Goal: Task Accomplishment & Management: Complete application form

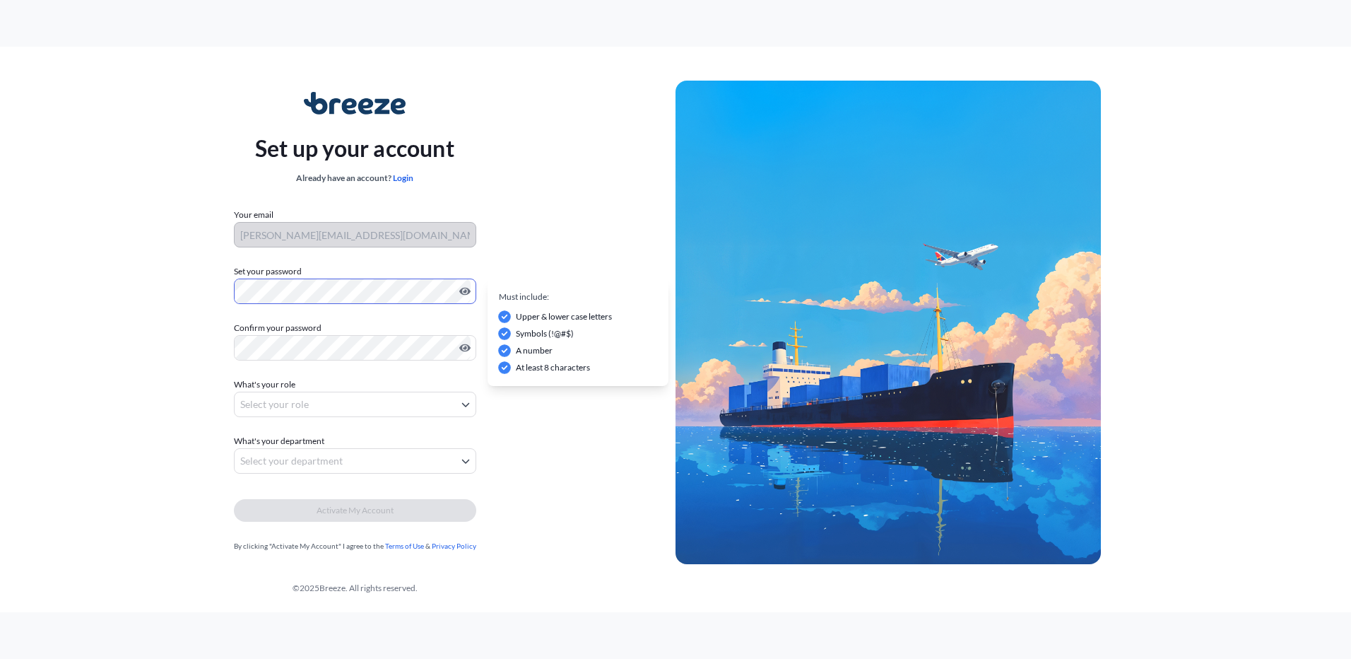
click at [176, 287] on div "Set up your account Already have an account? Login Your email andrew.moakes@far…" at bounding box center [355, 322] width 642 height 517
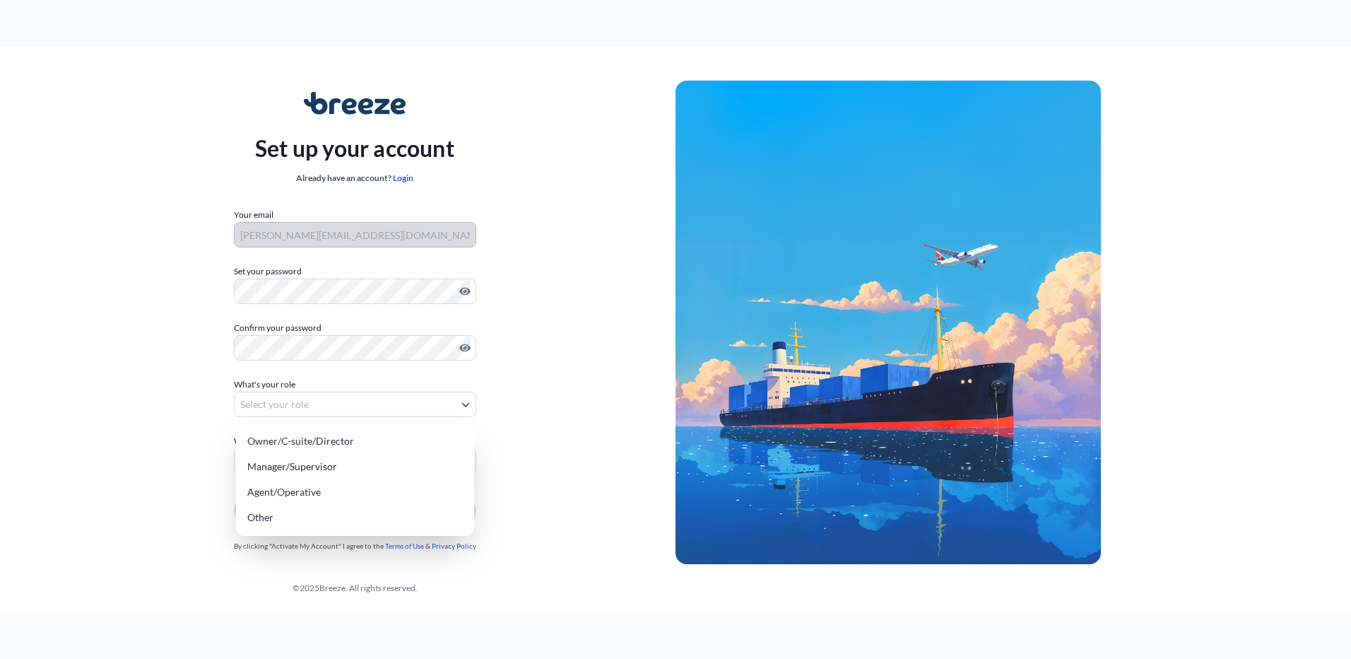
click at [322, 405] on body "Set up your account Already have an account? Login Your email andrew.moakes@far…" at bounding box center [675, 329] width 1351 height 659
click at [341, 491] on div "Agent/Operative" at bounding box center [355, 491] width 227 height 25
select select "agent/operative"
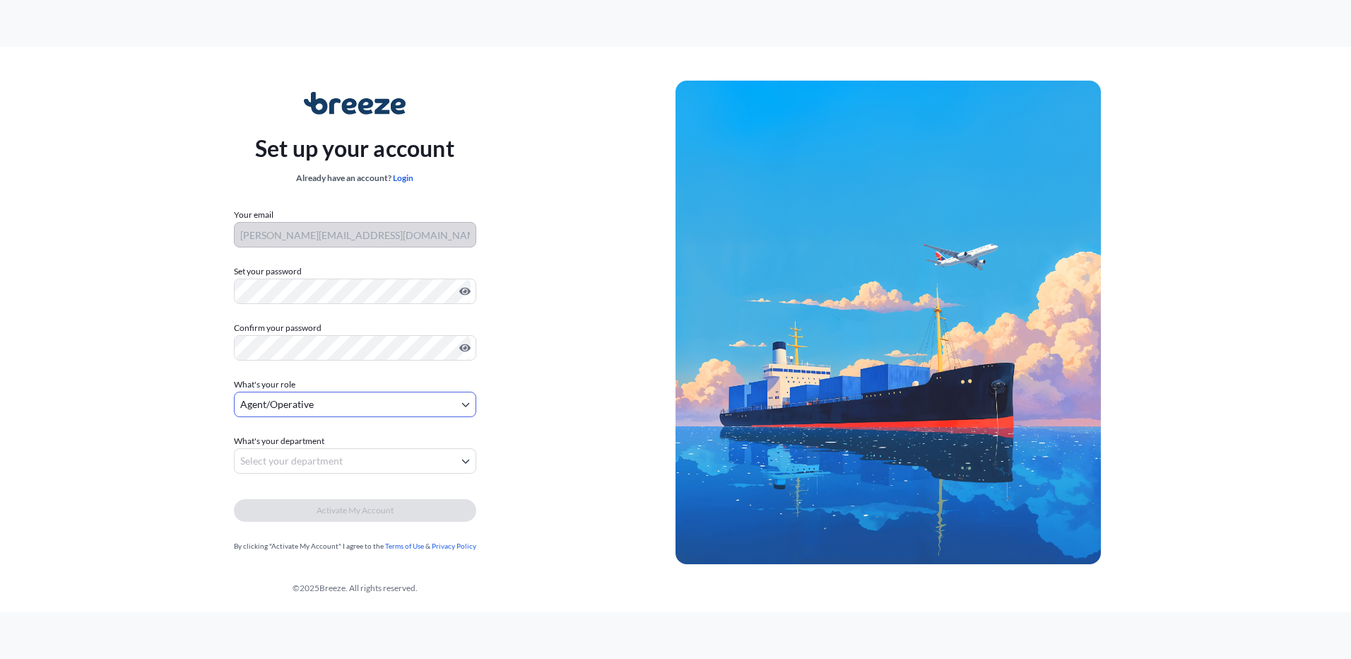
click at [359, 461] on body "Set up your account Already have an account? Login Your email andrew.moakes@far…" at bounding box center [675, 329] width 1351 height 659
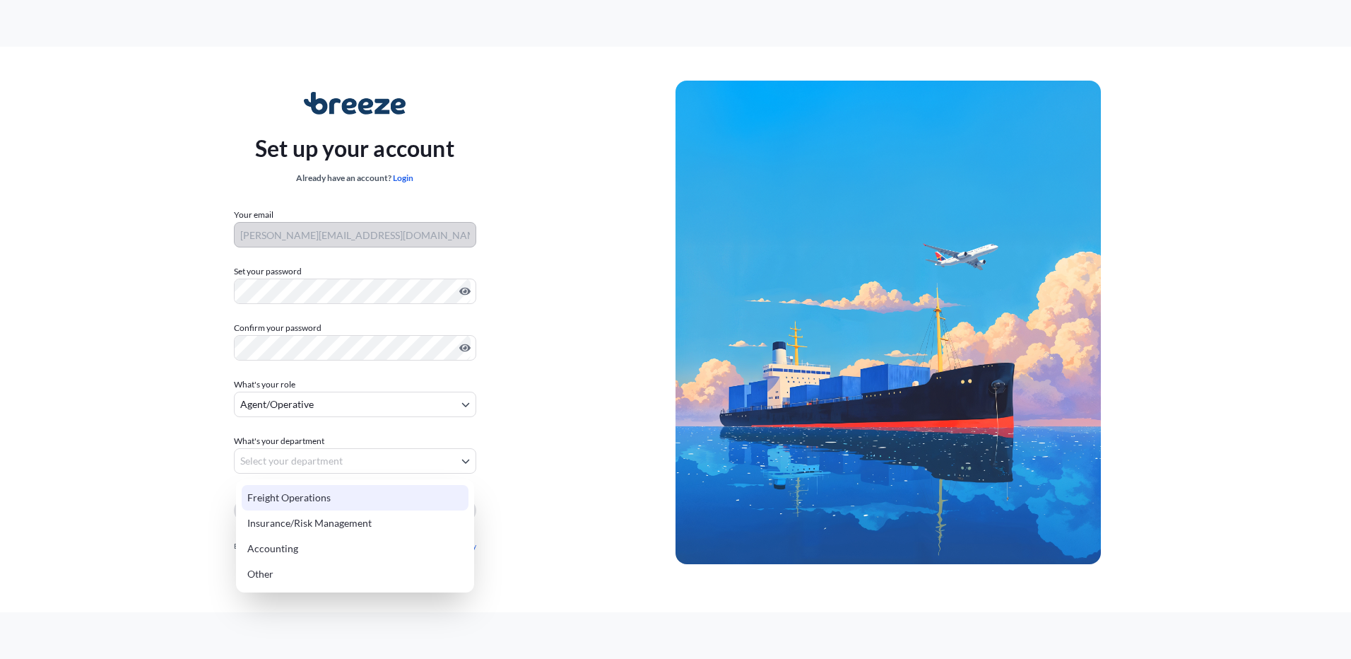
click at [353, 502] on div "Freight Operations" at bounding box center [355, 497] width 227 height 25
select select "freight operations"
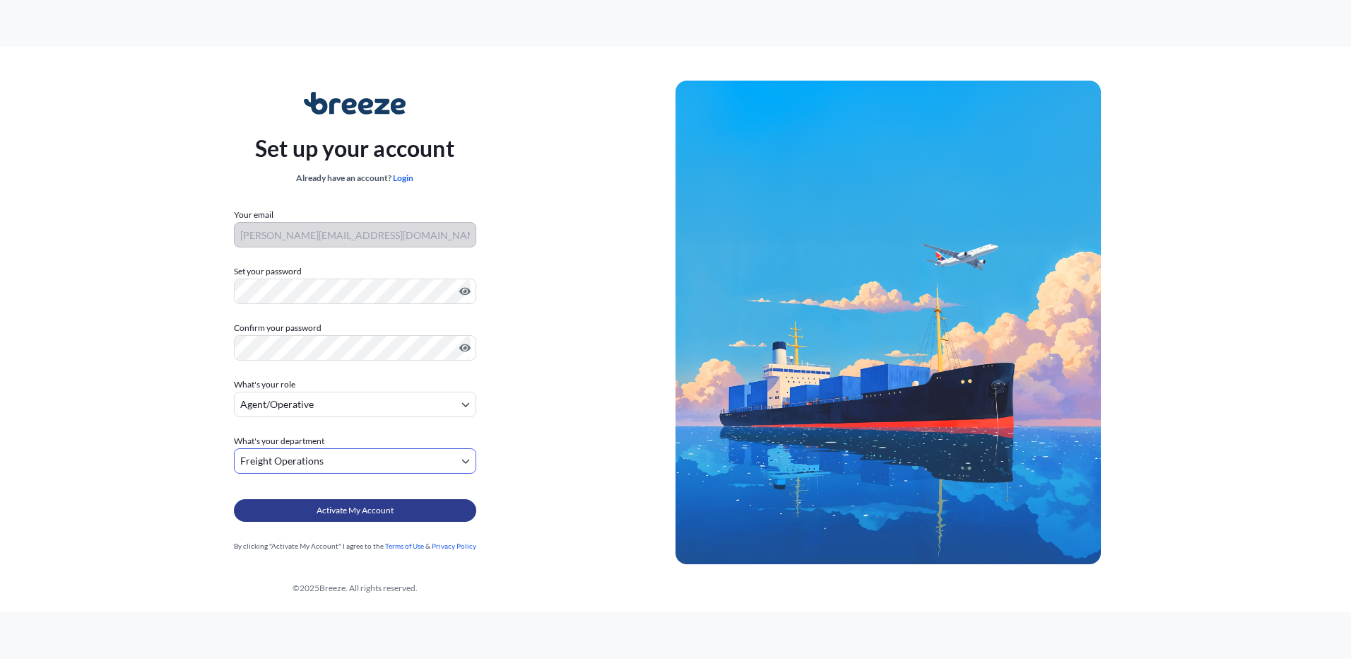
click at [426, 510] on button "Activate My Account" at bounding box center [355, 510] width 242 height 23
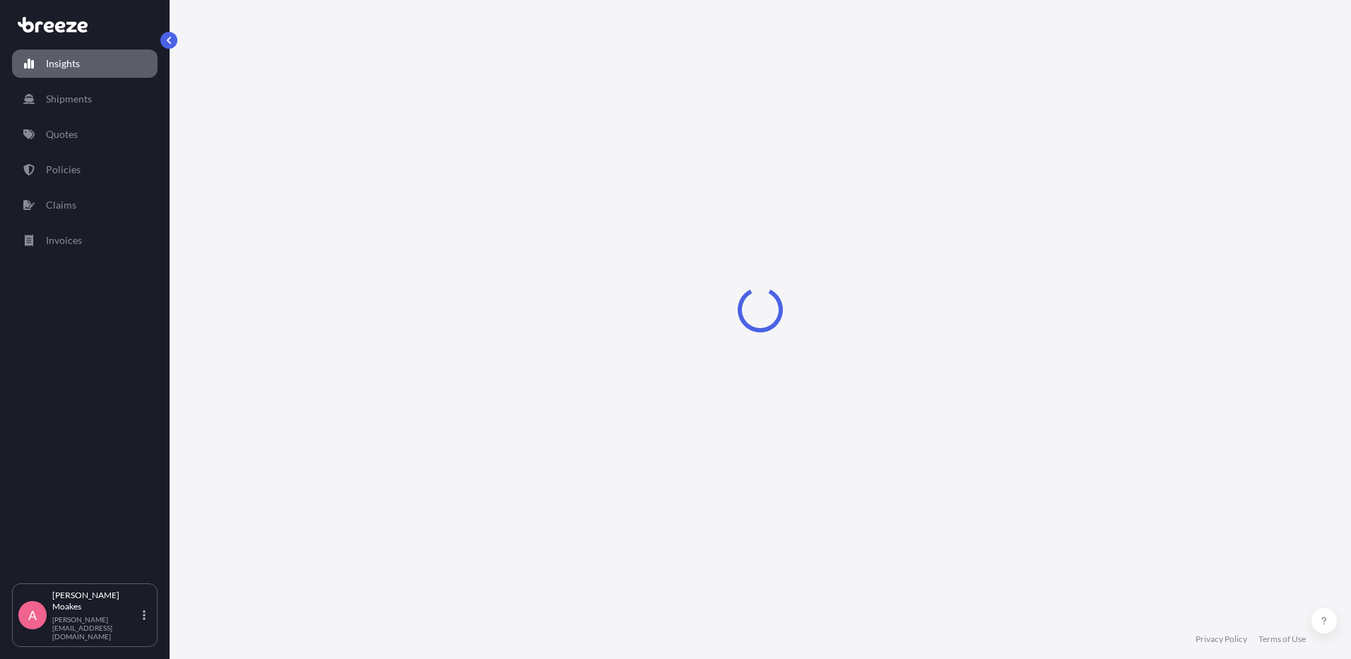
select select "2025"
